Goal: Transaction & Acquisition: Purchase product/service

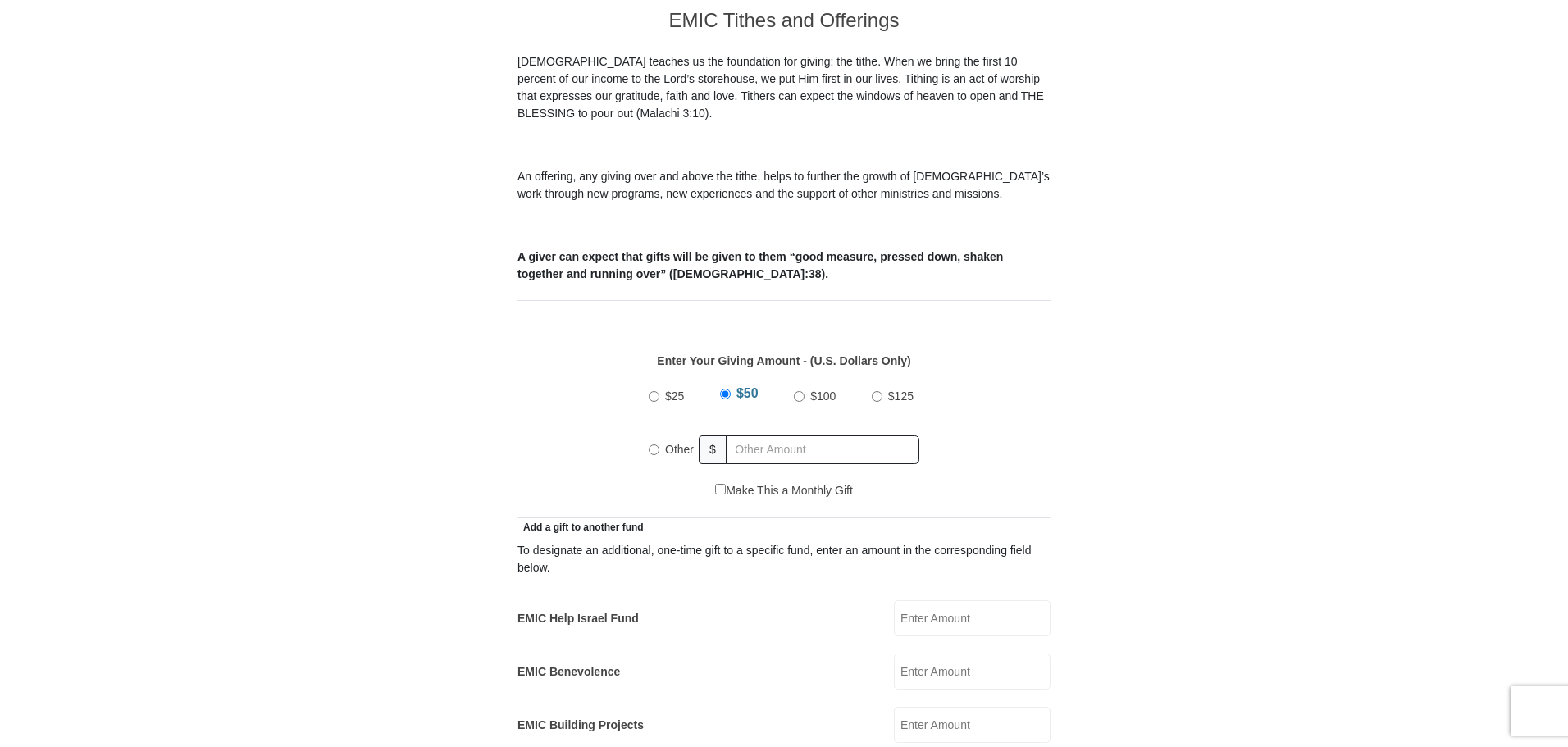
scroll to position [656, 0]
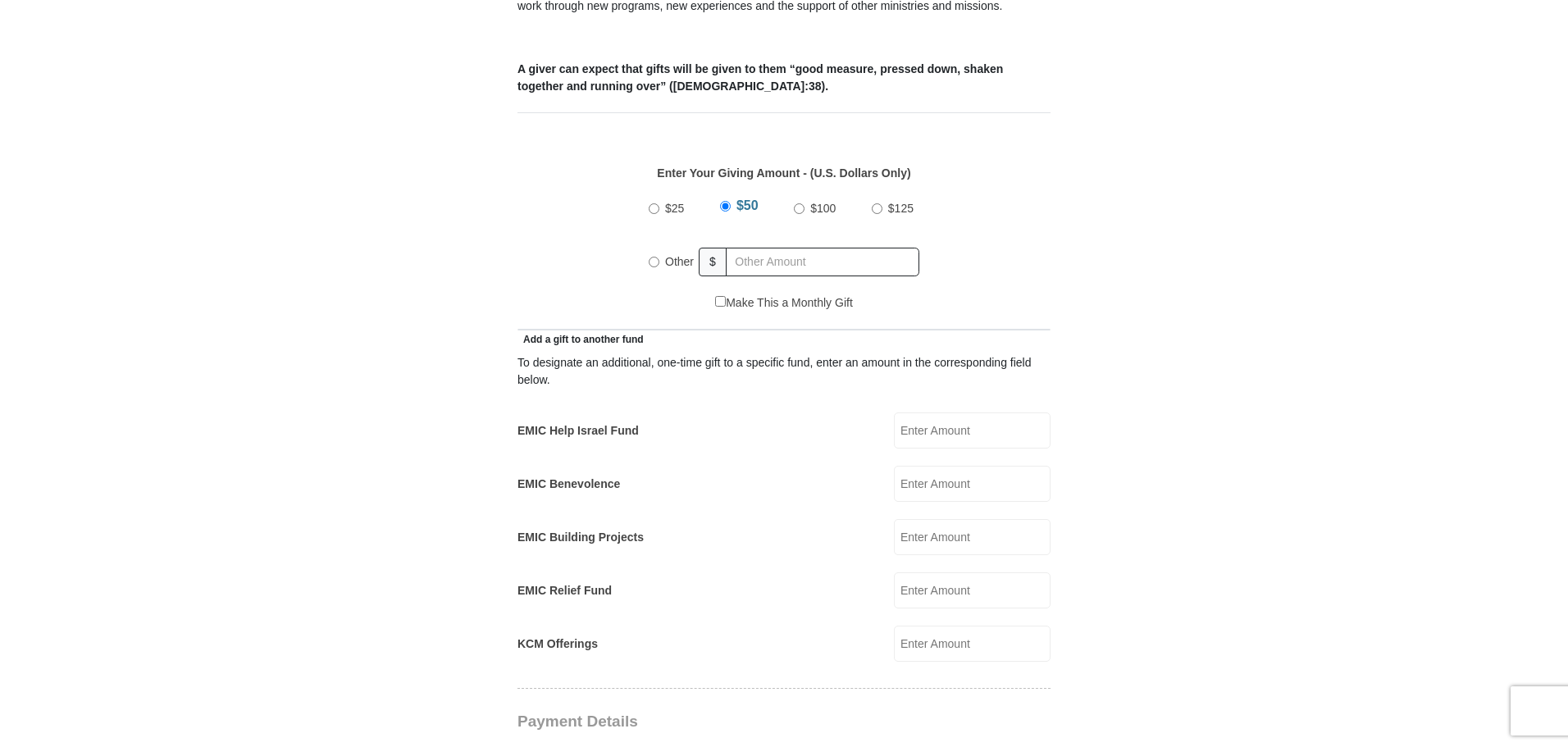
click at [877, 204] on input "$125" at bounding box center [877, 209] width 10 height 10
radio input "true"
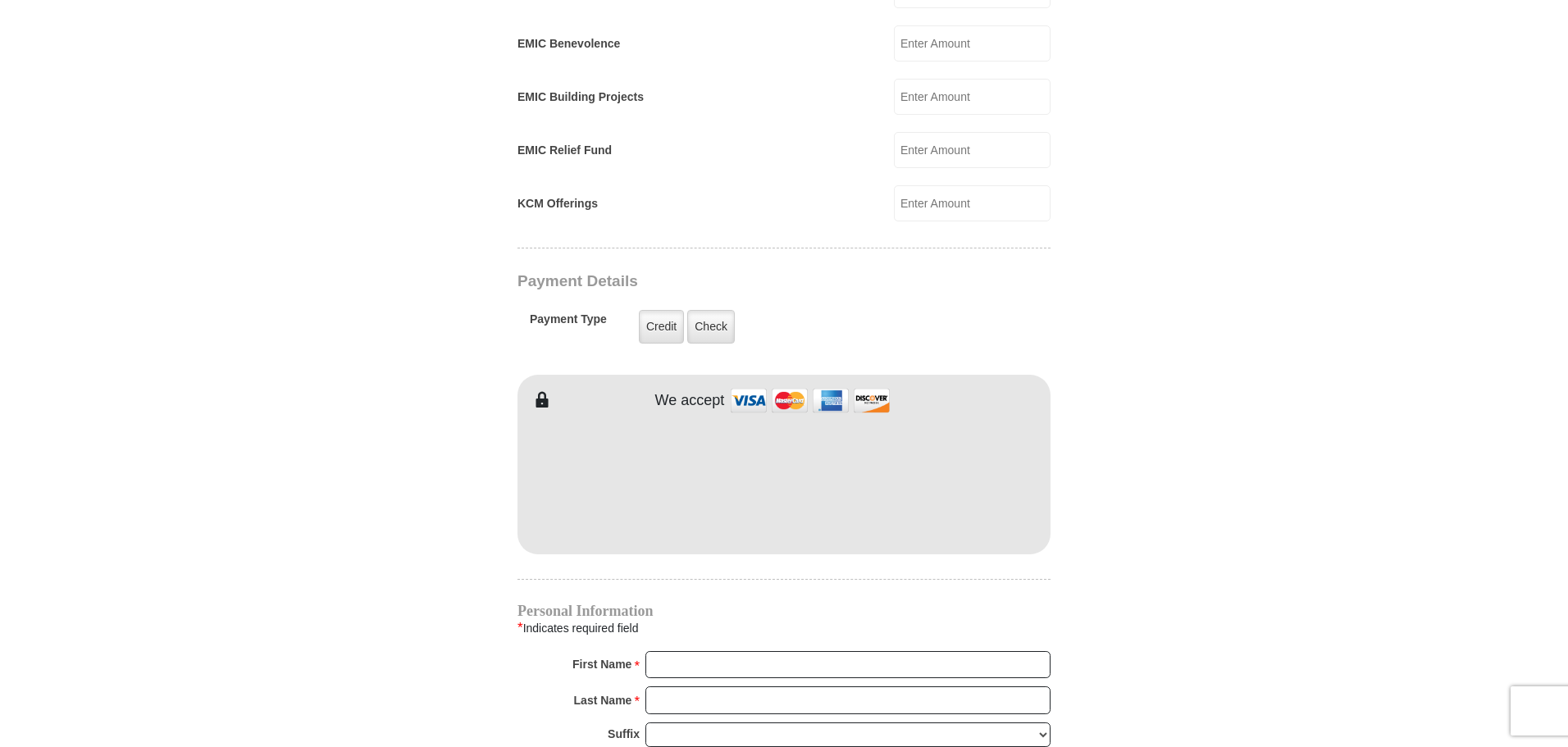
scroll to position [1147, 0]
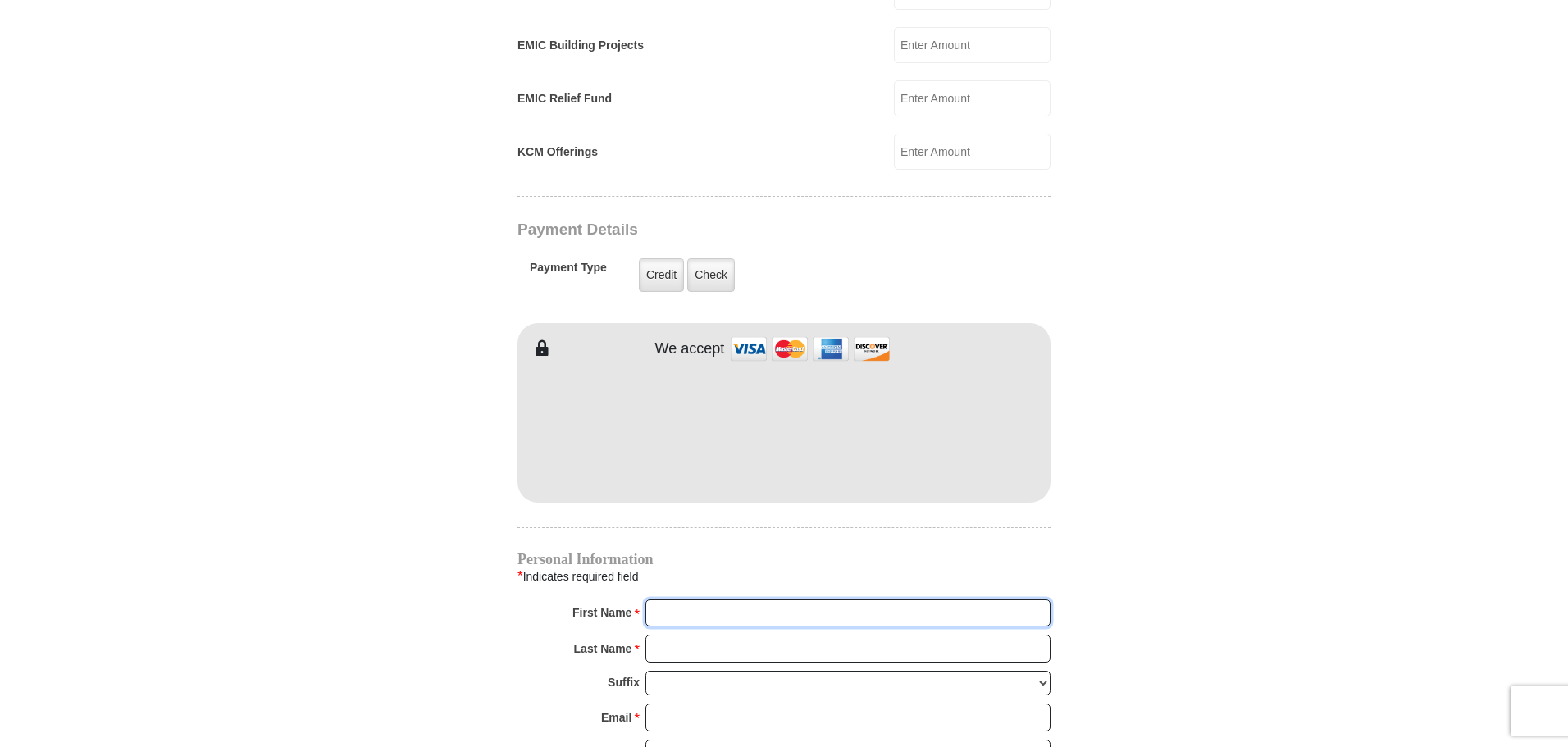
type input "[PERSON_NAME]"
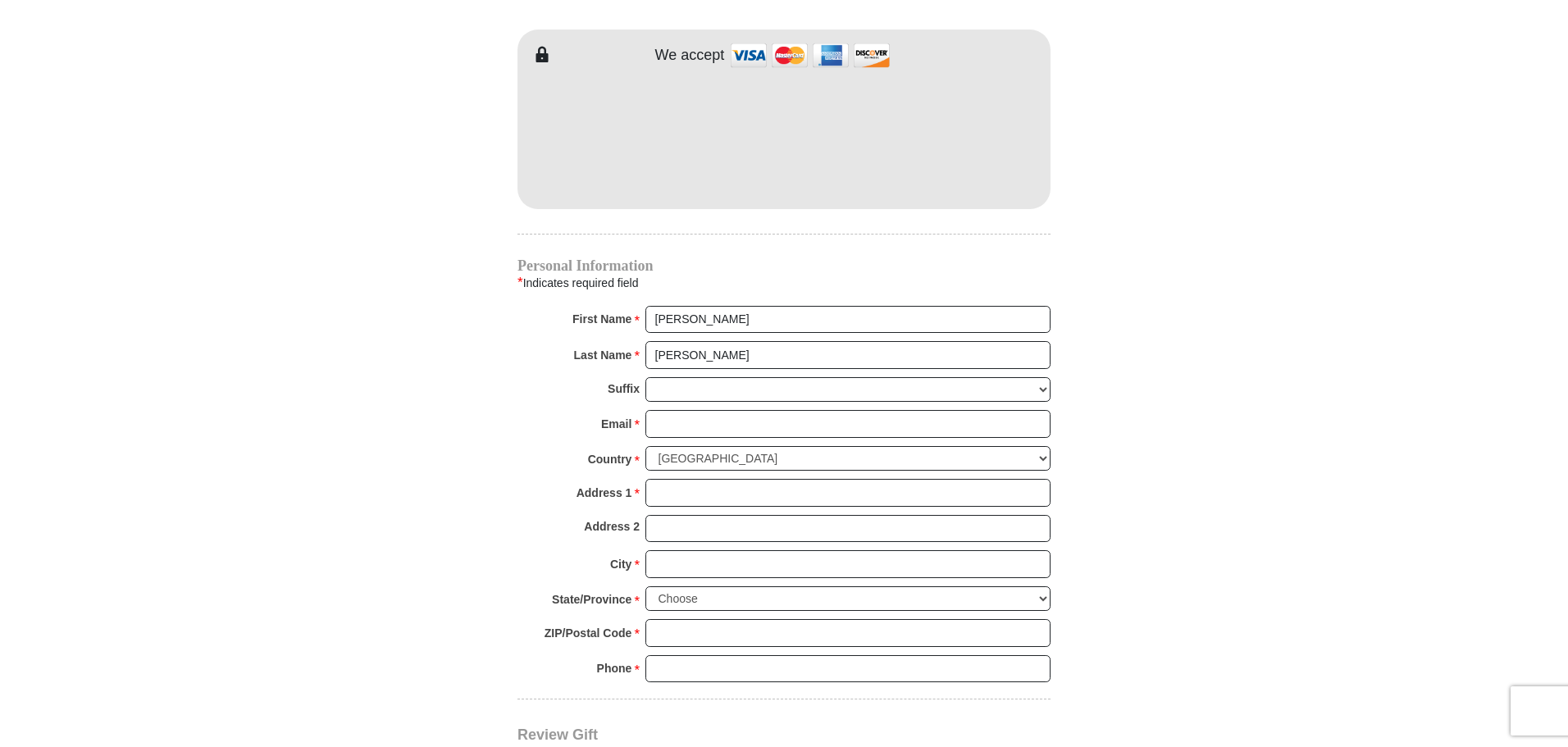
scroll to position [1558, 0]
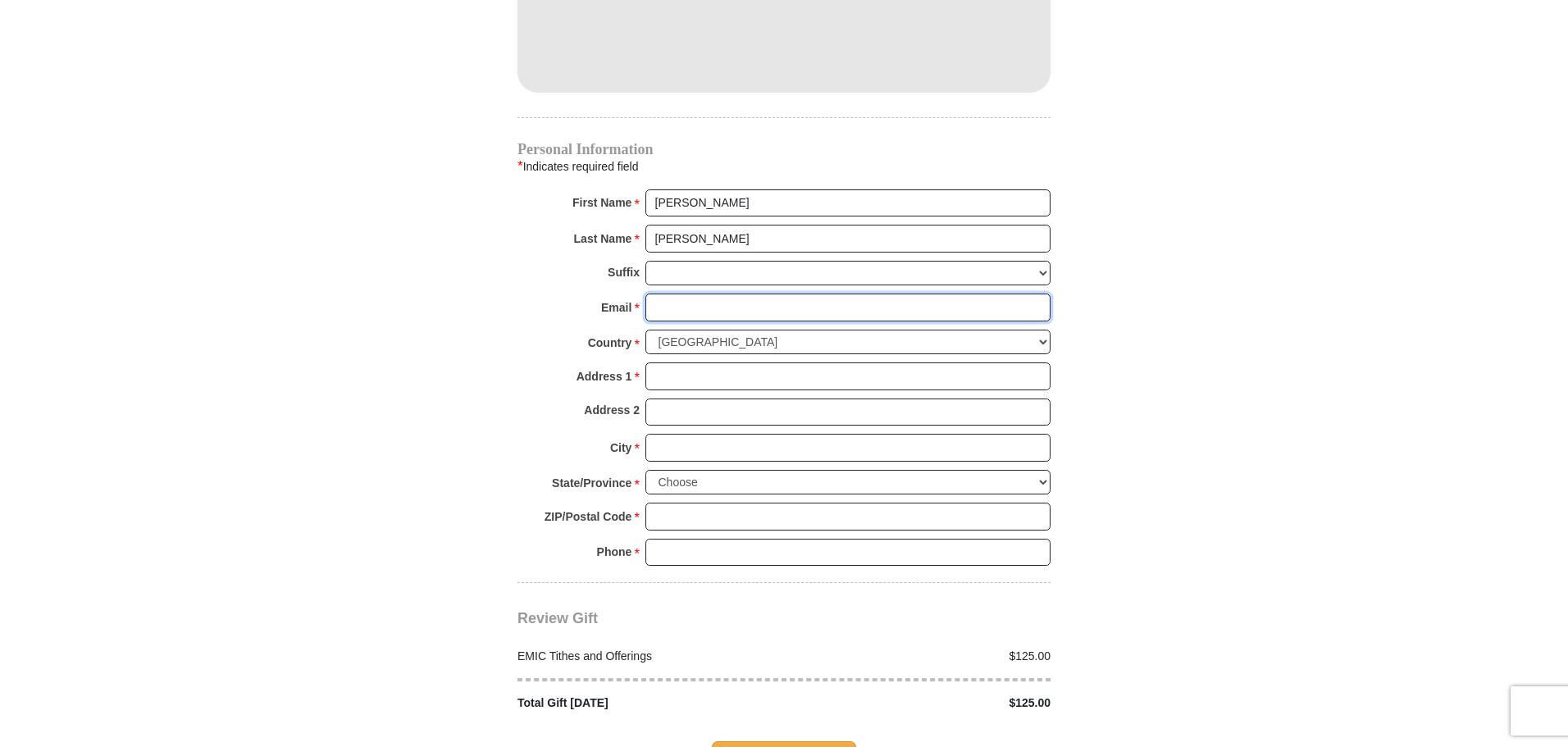
click at [673, 293] on input "Email *" at bounding box center [847, 307] width 405 height 28
type input "[EMAIL_ADDRESS][DOMAIN_NAME]"
type input "[STREET_ADDRESS]"
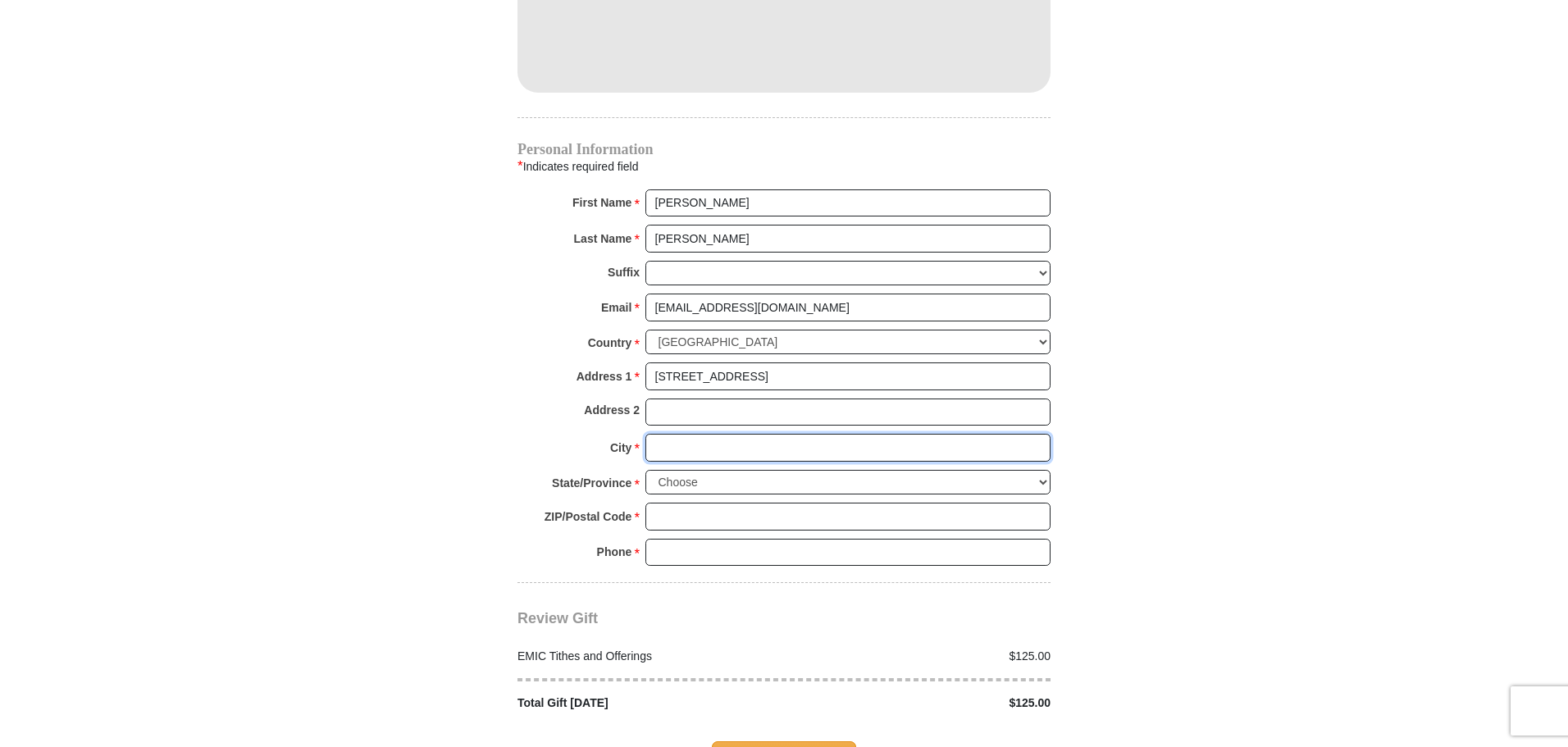
type input "[GEOGRAPHIC_DATA]"
select select "[GEOGRAPHIC_DATA]"
type input "76227"
type input "8138866398"
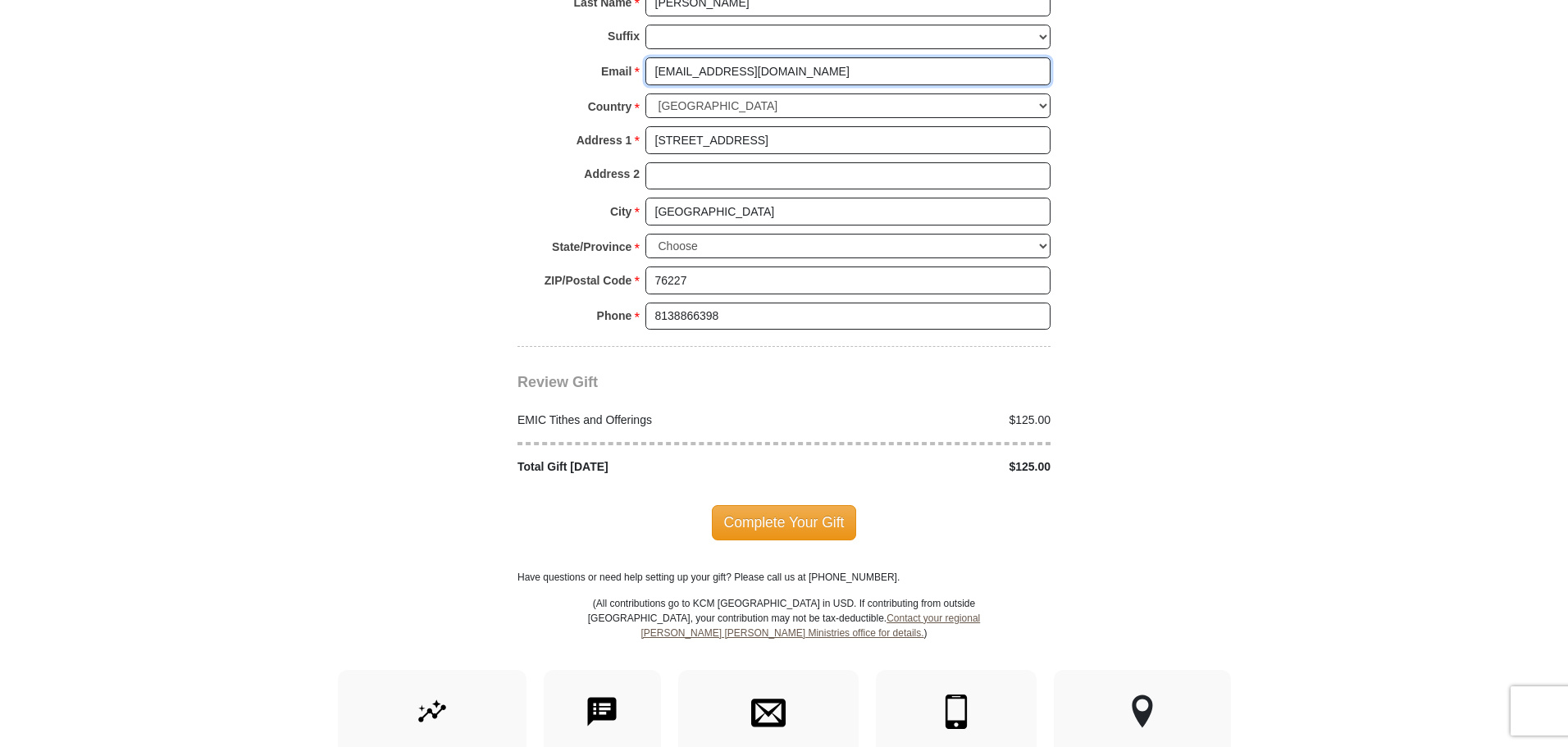
scroll to position [1886, 0]
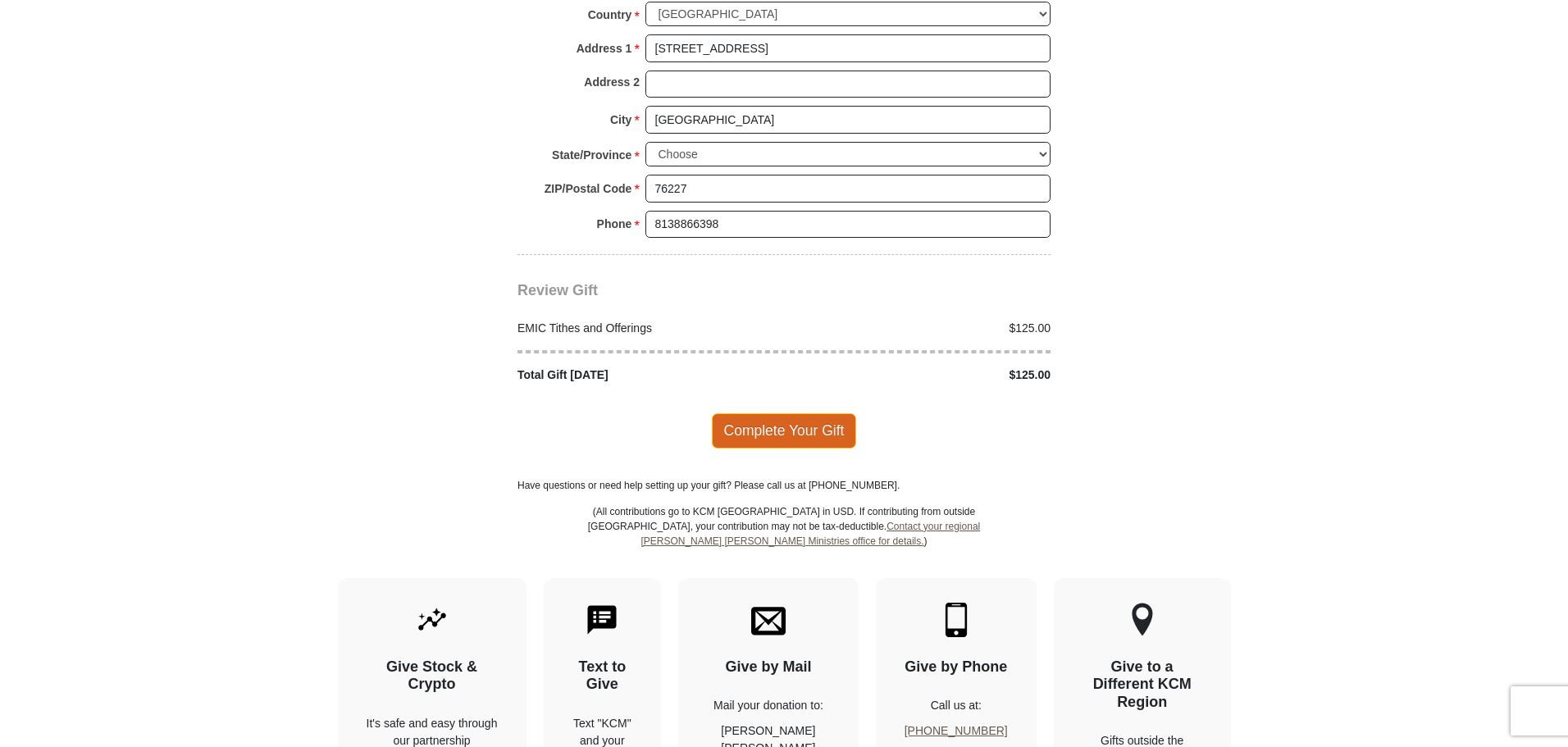
click at [764, 413] on span "Complete Your Gift" at bounding box center [785, 430] width 146 height 34
